Goal: Task Accomplishment & Management: Manage account settings

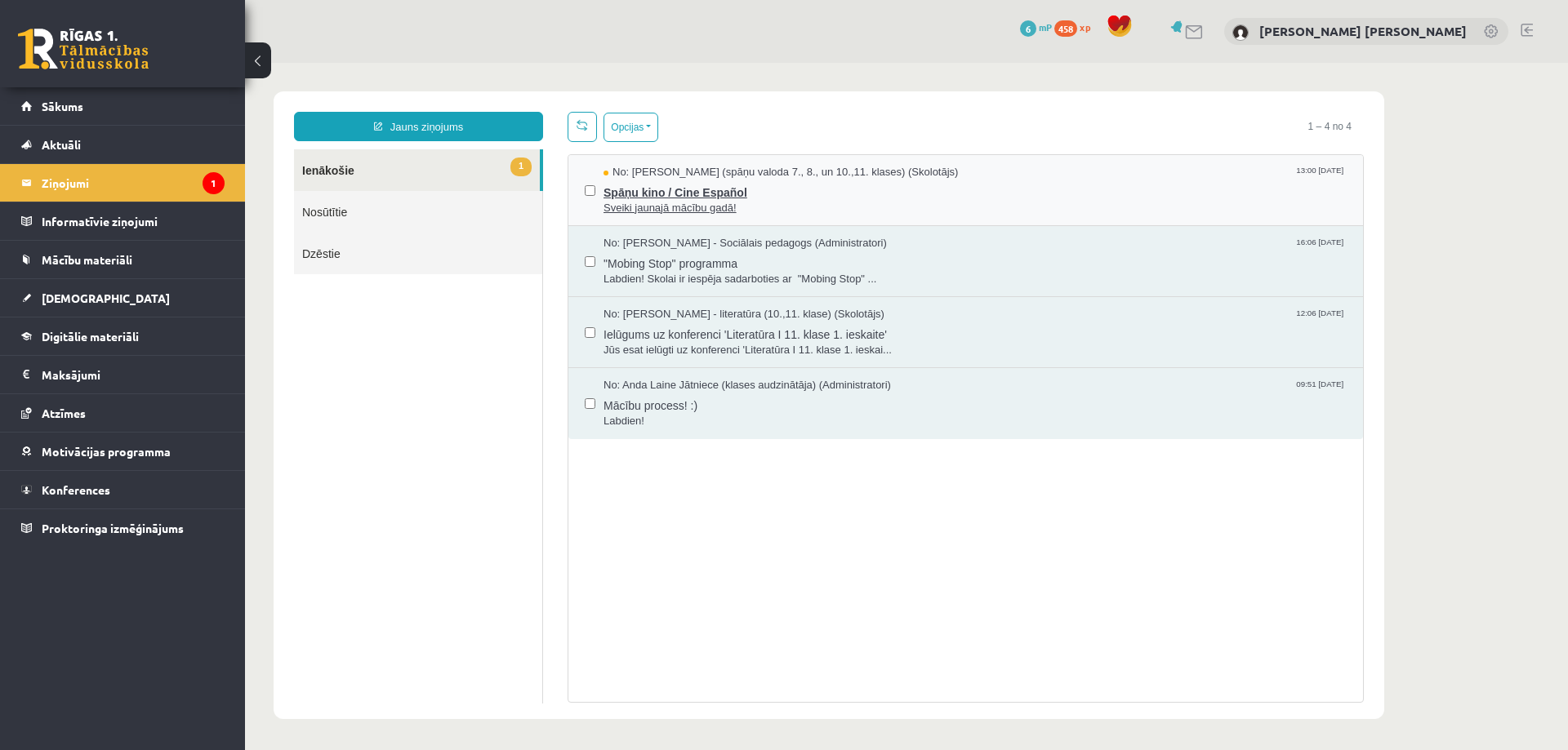
click at [778, 202] on span "Sveiki jaunajā mācību gadā!" at bounding box center [975, 208] width 743 height 16
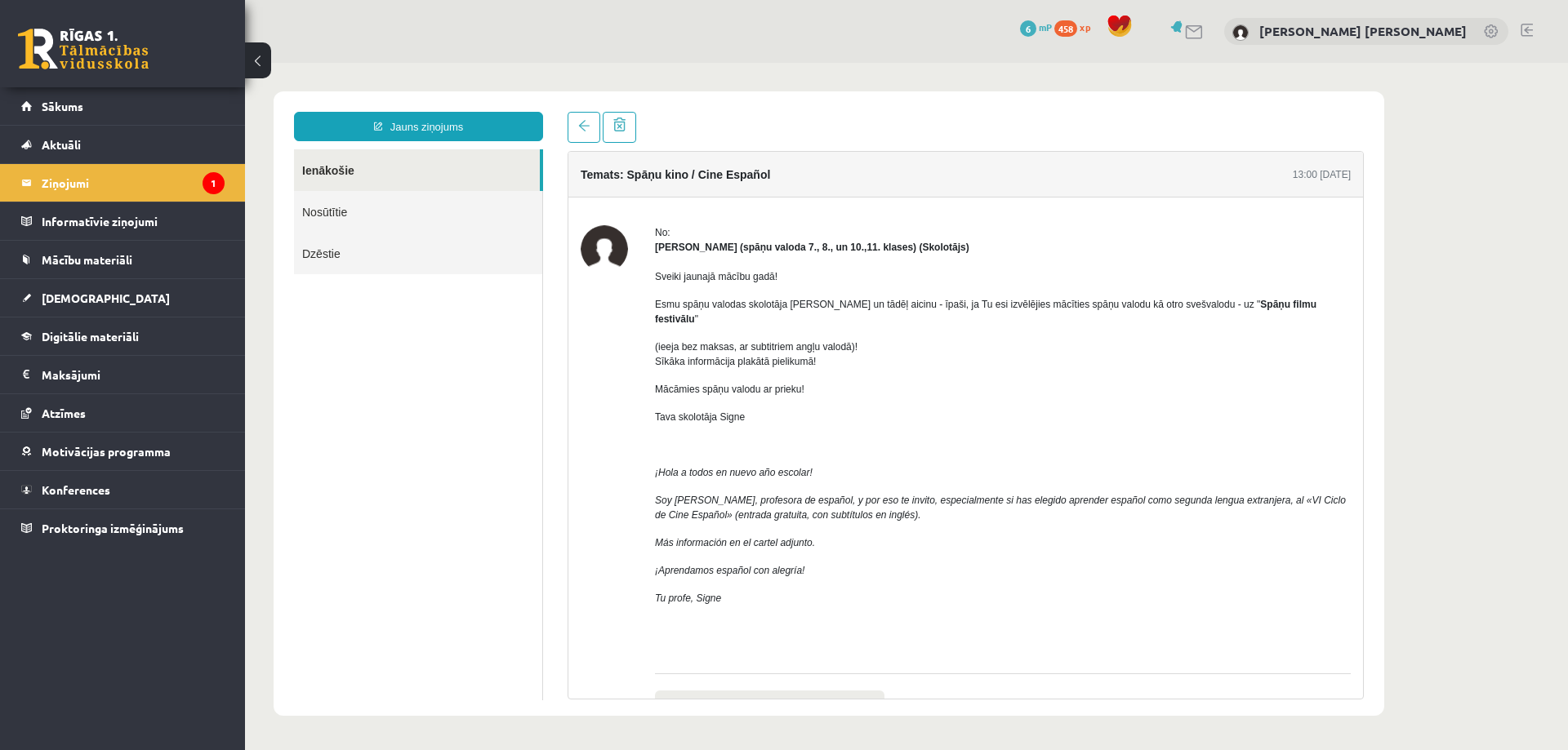
scroll to position [90, 0]
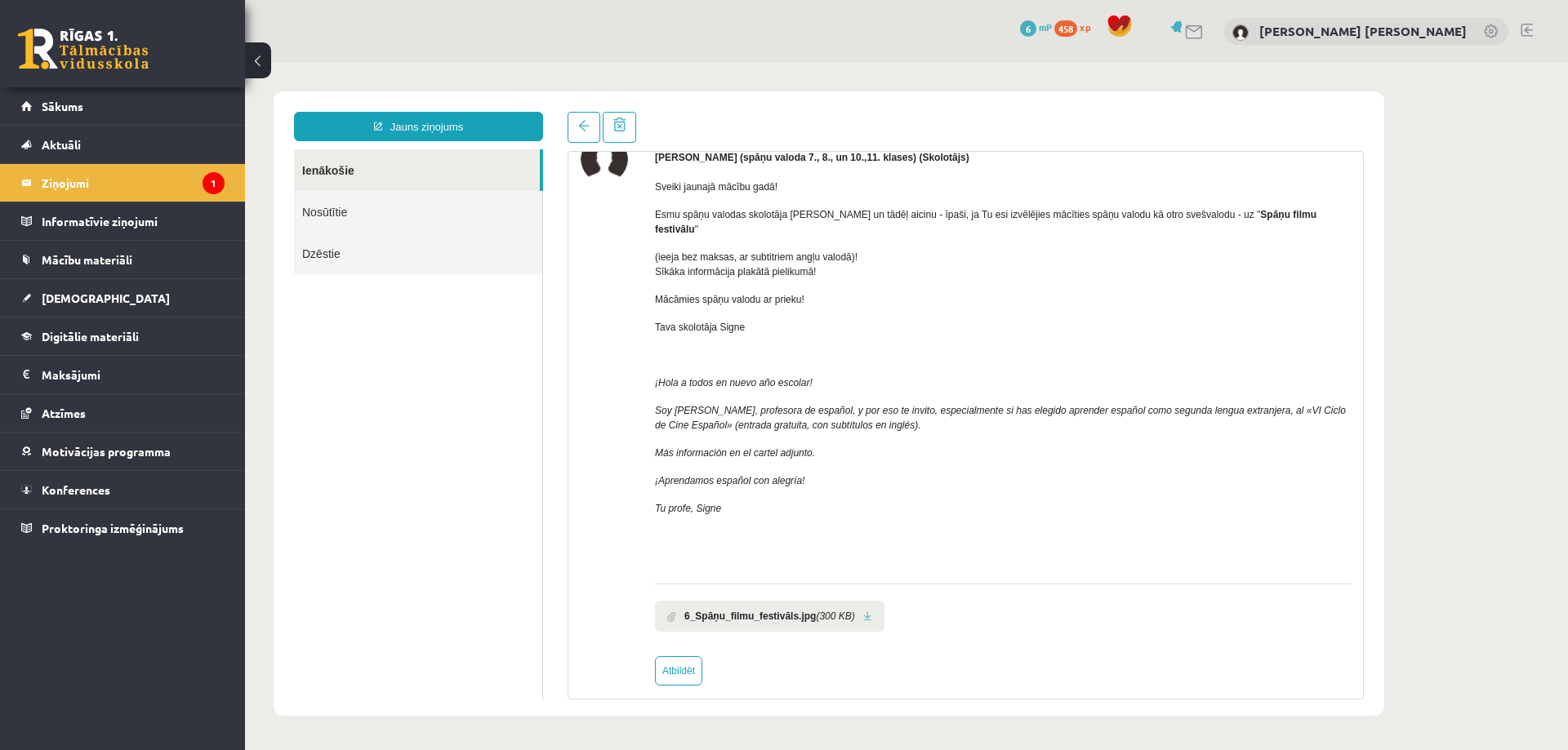
click at [755, 609] on b "6_Spāņu_filmu_festivāls.jpg" at bounding box center [750, 616] width 131 height 15
click at [864, 612] on link at bounding box center [868, 617] width 9 height 10
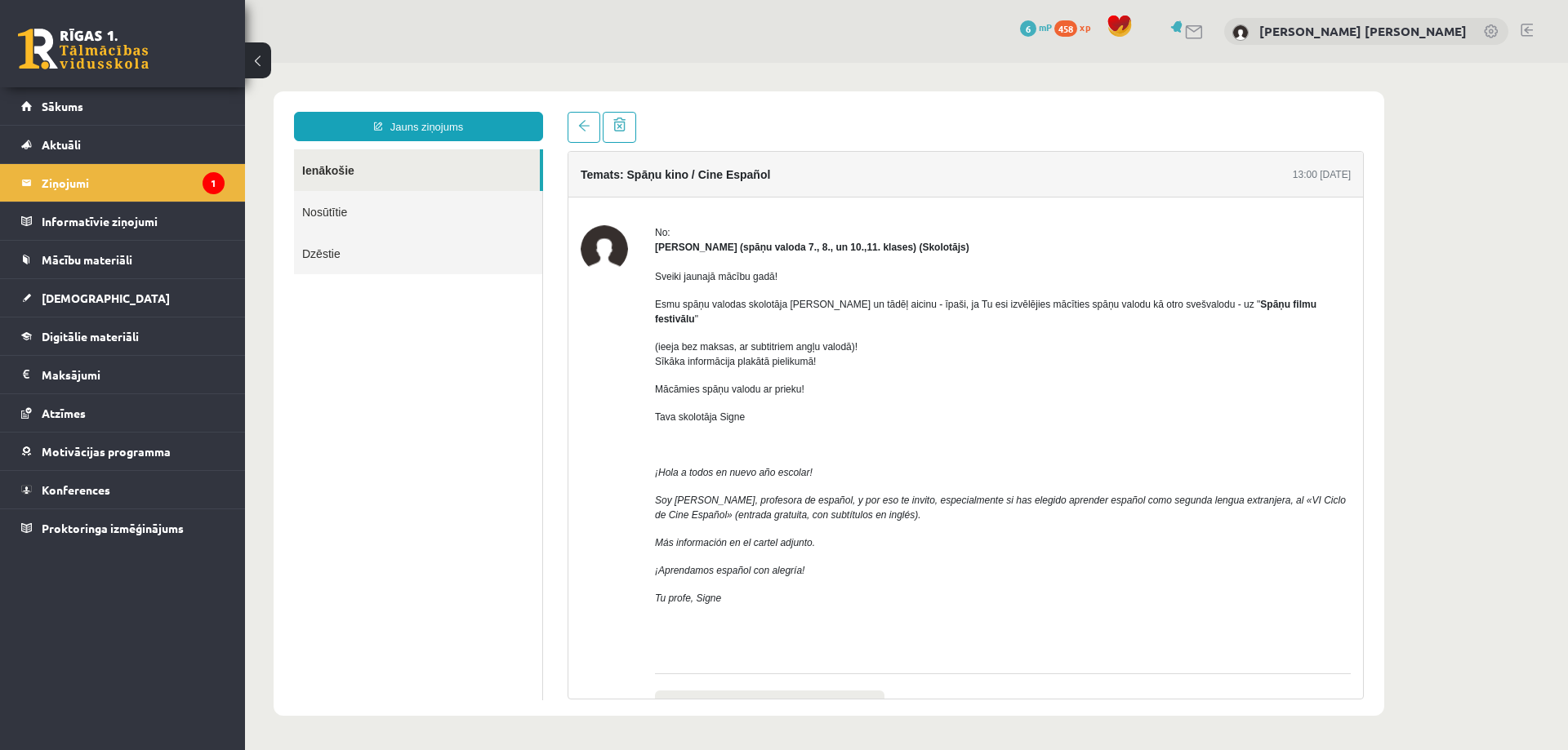
click at [437, 210] on link "Nosūtītie" at bounding box center [417, 212] width 248 height 41
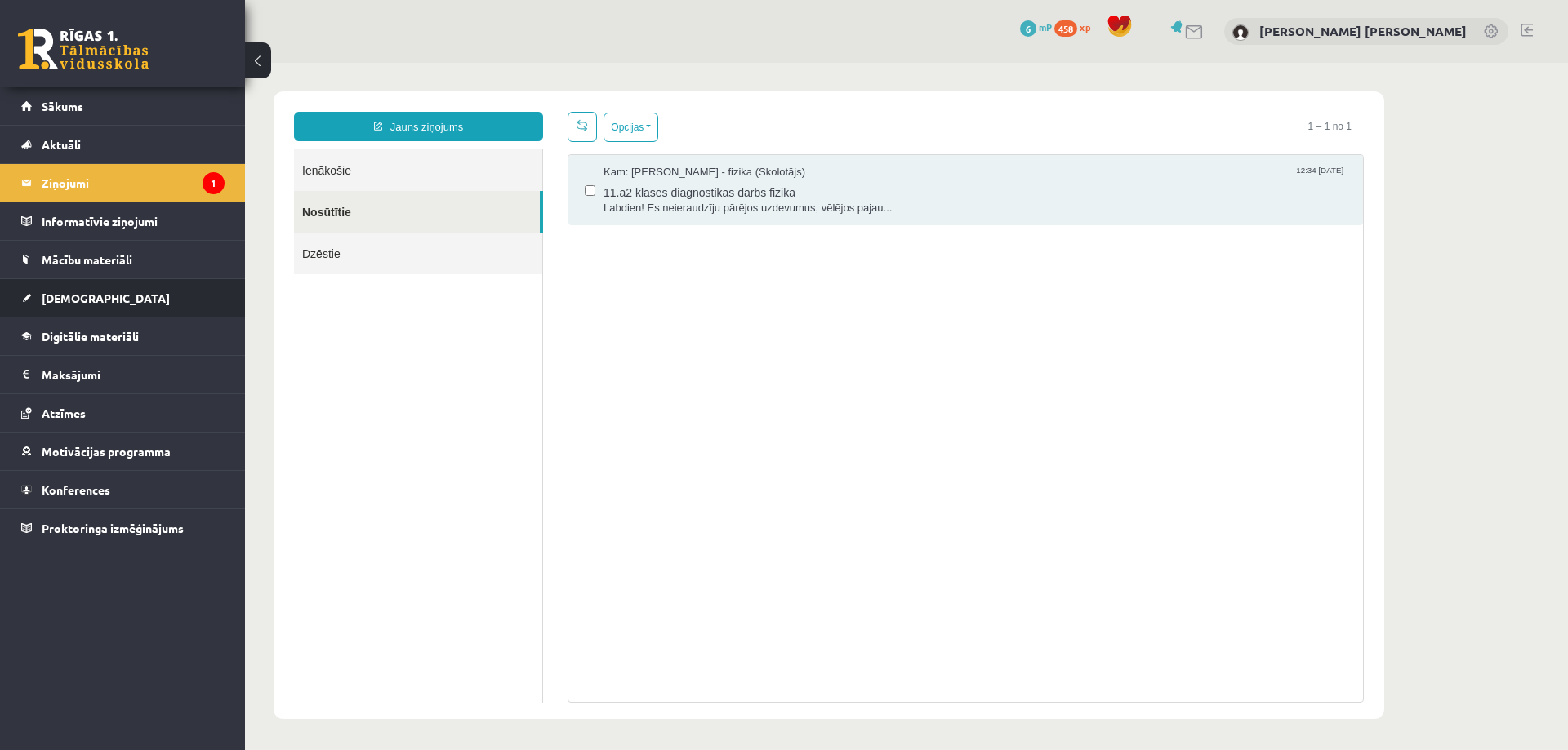
click at [99, 303] on link "[DEMOGRAPHIC_DATA]" at bounding box center [123, 297] width 203 height 37
